Goal: Information Seeking & Learning: Learn about a topic

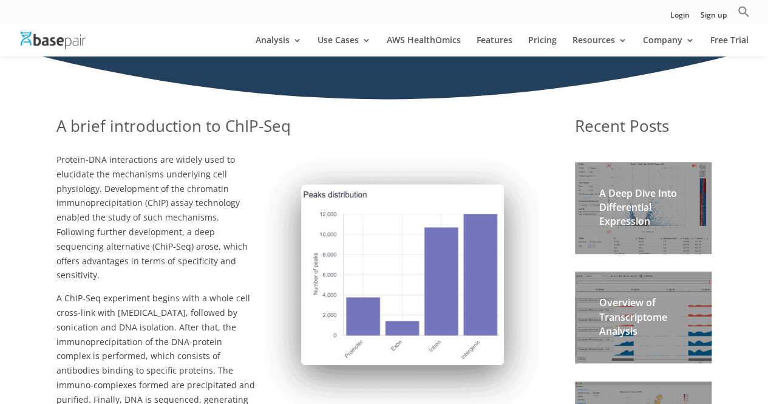
scroll to position [182, 0]
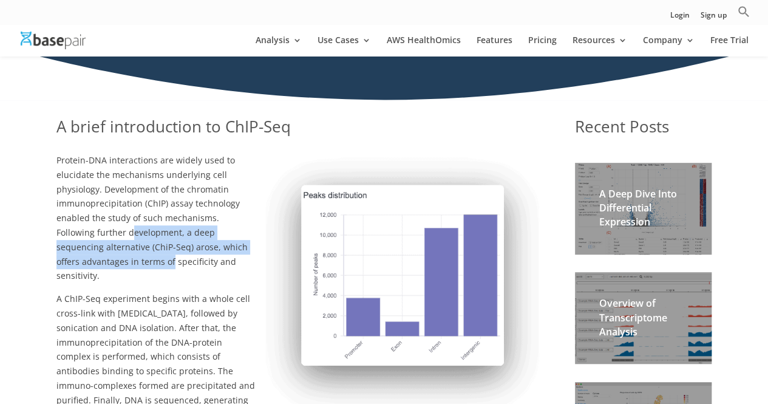
drag, startPoint x: 91, startPoint y: 233, endPoint x: 146, endPoint y: 257, distance: 59.6
click at [146, 257] on span "Protein-DNA interactions are widely used to elucidate the mechanisms underlying…" at bounding box center [151, 217] width 191 height 127
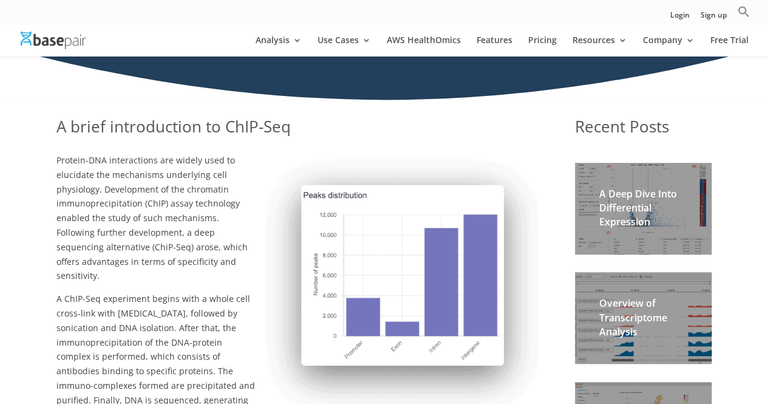
click at [73, 293] on span "A ChIP-Seq experiment begins with a whole cell cross-link with [MEDICAL_DATA], …" at bounding box center [284, 371] width 457 height 156
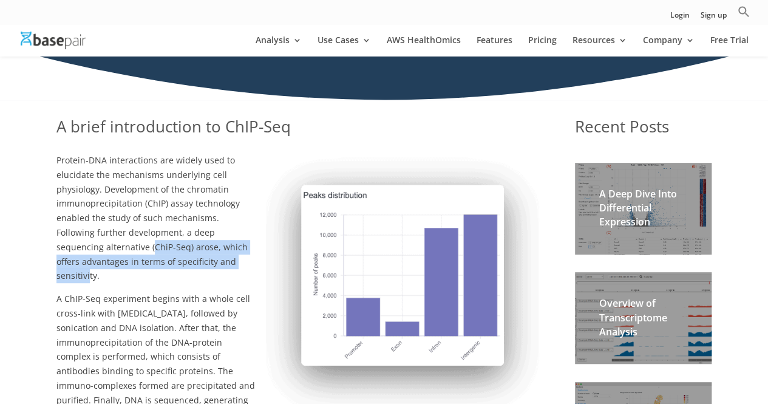
drag, startPoint x: 102, startPoint y: 247, endPoint x: 239, endPoint y: 264, distance: 137.6
click at [239, 264] on span "Protein-DNA interactions are widely used to elucidate the mechanisms underlying…" at bounding box center [151, 217] width 191 height 127
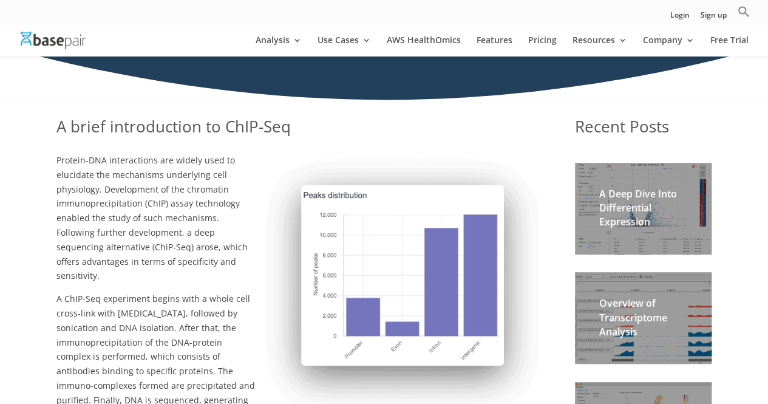
click at [154, 297] on span "A ChIP-Seq experiment begins with a whole cell cross-link with [MEDICAL_DATA], …" at bounding box center [284, 371] width 457 height 156
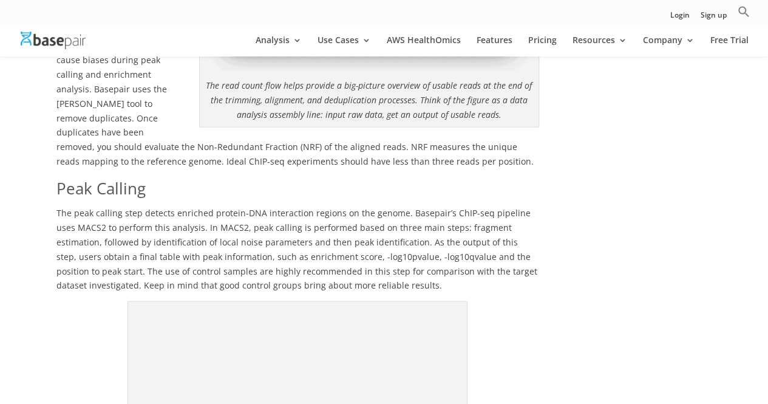
scroll to position [1335, 0]
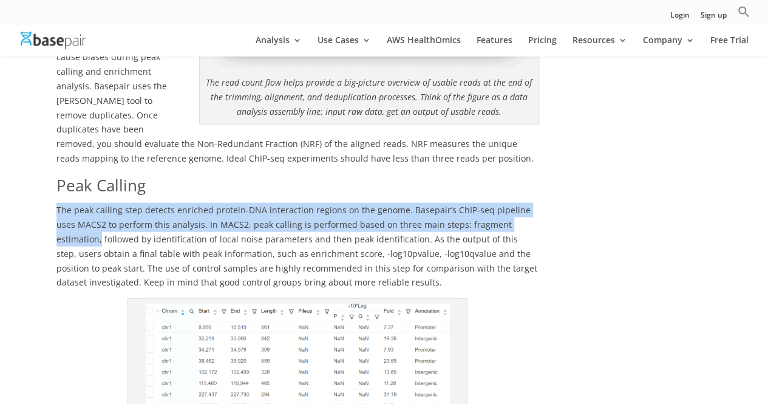
drag, startPoint x: 58, startPoint y: 169, endPoint x: 525, endPoint y: 176, distance: 467.0
click at [525, 203] on p "The peak calling step detects enriched protein-DNA interaction regions on the g…" at bounding box center [297, 250] width 483 height 95
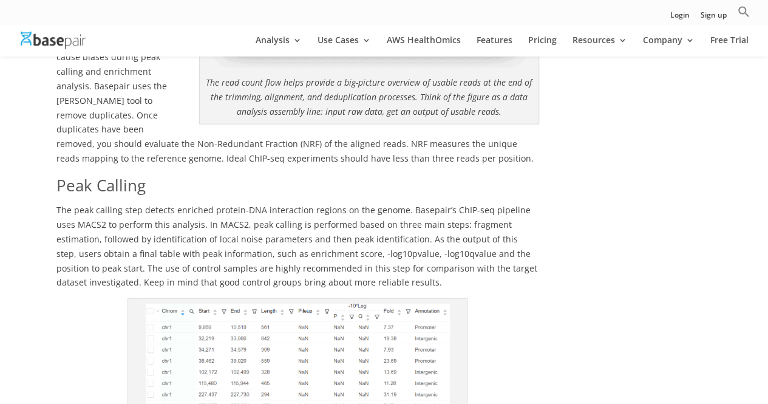
click at [432, 204] on span "The peak calling step detects enriched protein-DNA interaction regions on the g…" at bounding box center [296, 246] width 481 height 84
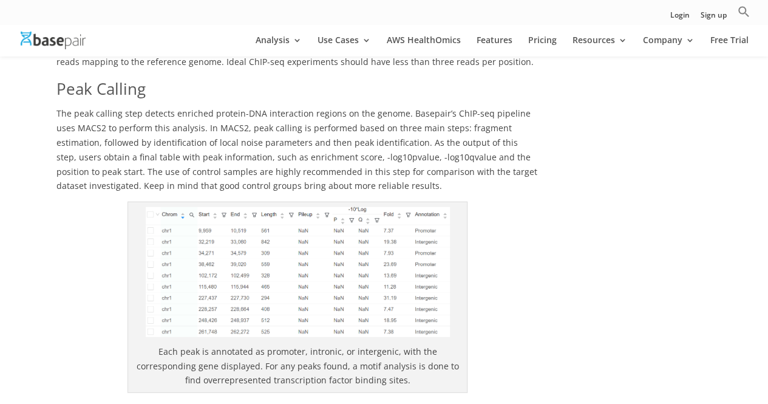
scroll to position [1457, 0]
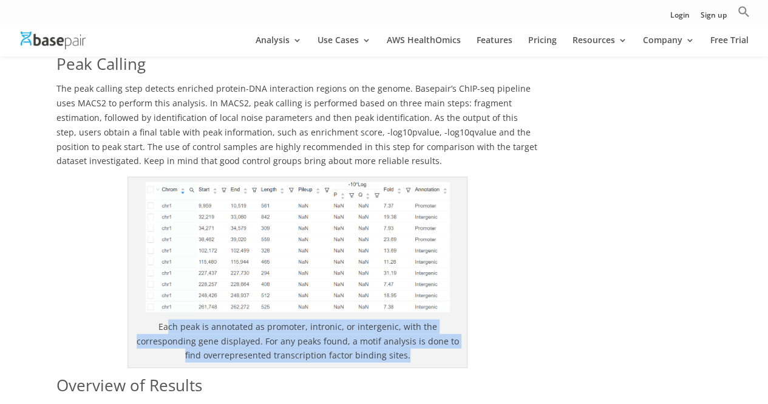
drag, startPoint x: 143, startPoint y: 285, endPoint x: 417, endPoint y: 315, distance: 275.6
click at [417, 319] on p "Each peak is annotated as promoter, intronic, or intergenic, with the correspon…" at bounding box center [297, 340] width 329 height 43
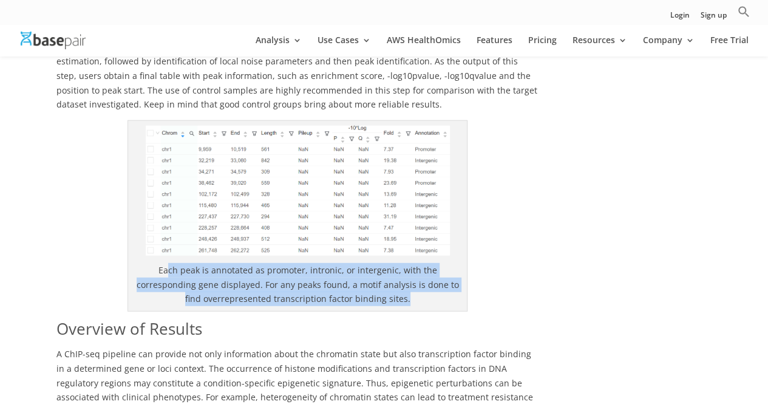
scroll to position [1578, 0]
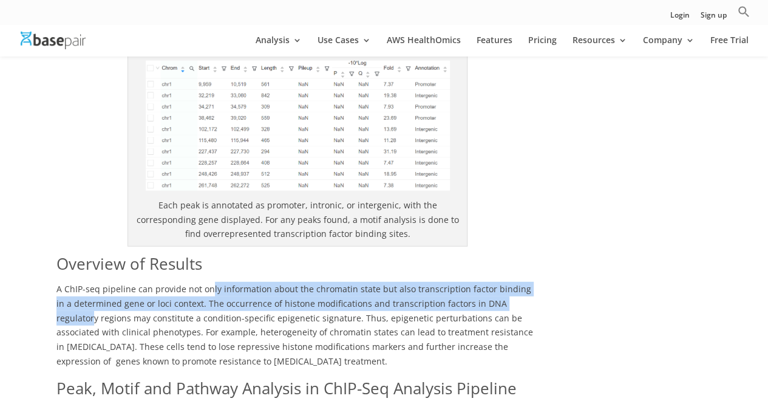
drag, startPoint x: 209, startPoint y: 241, endPoint x: 514, endPoint y: 261, distance: 305.5
click at [514, 283] on span "A ChIP-seq pipeline can provide not only information about the chromatin state …" at bounding box center [294, 325] width 477 height 84
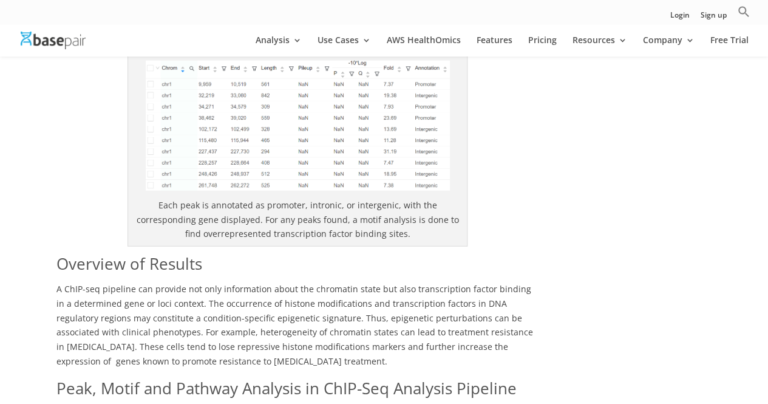
click at [488, 283] on span "A ChIP-seq pipeline can provide not only information about the chromatin state …" at bounding box center [294, 325] width 477 height 84
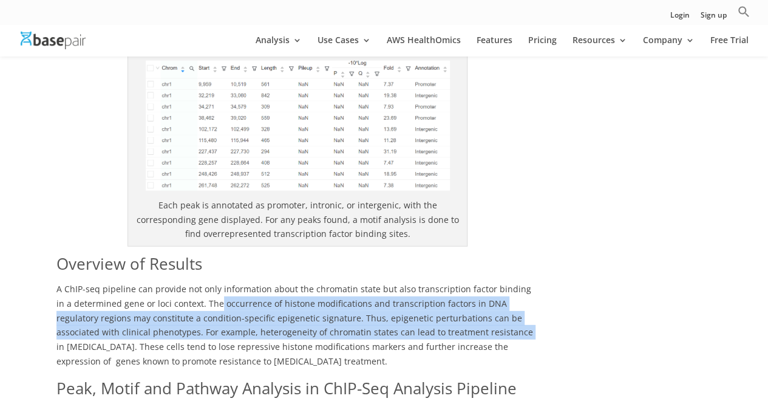
drag, startPoint x: 202, startPoint y: 262, endPoint x: 455, endPoint y: 288, distance: 255.2
click at [455, 288] on span "A ChIP-seq pipeline can provide not only information about the chromatin state …" at bounding box center [294, 325] width 477 height 84
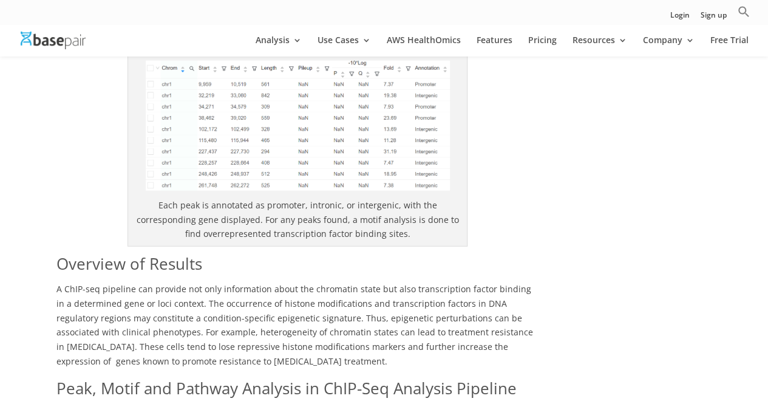
click at [425, 299] on span "A ChIP-seq pipeline can provide not only information about the chromatin state …" at bounding box center [294, 325] width 477 height 84
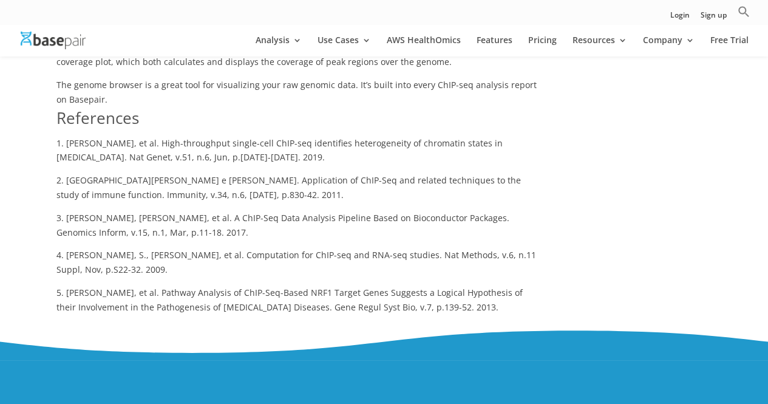
scroll to position [2307, 0]
